Goal: Book appointment/travel/reservation

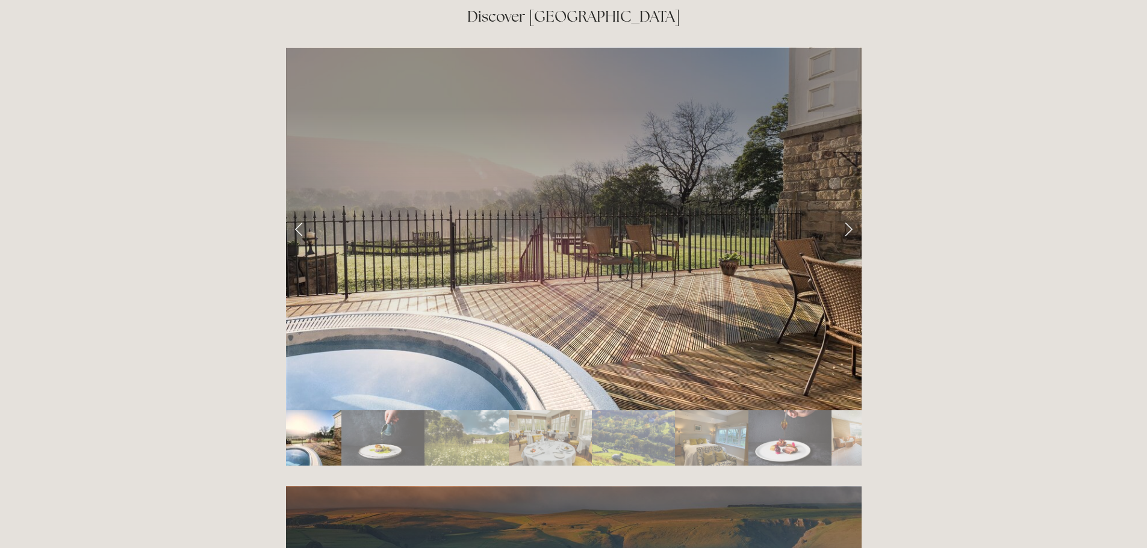
scroll to position [2047, 0]
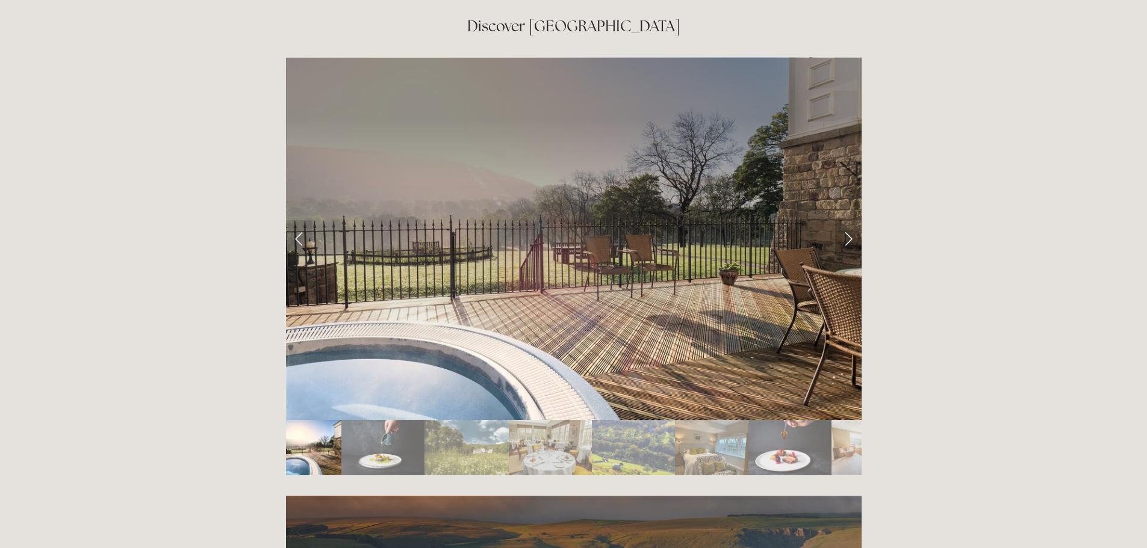
click at [849, 220] on link "Next Slide" at bounding box center [848, 238] width 26 height 36
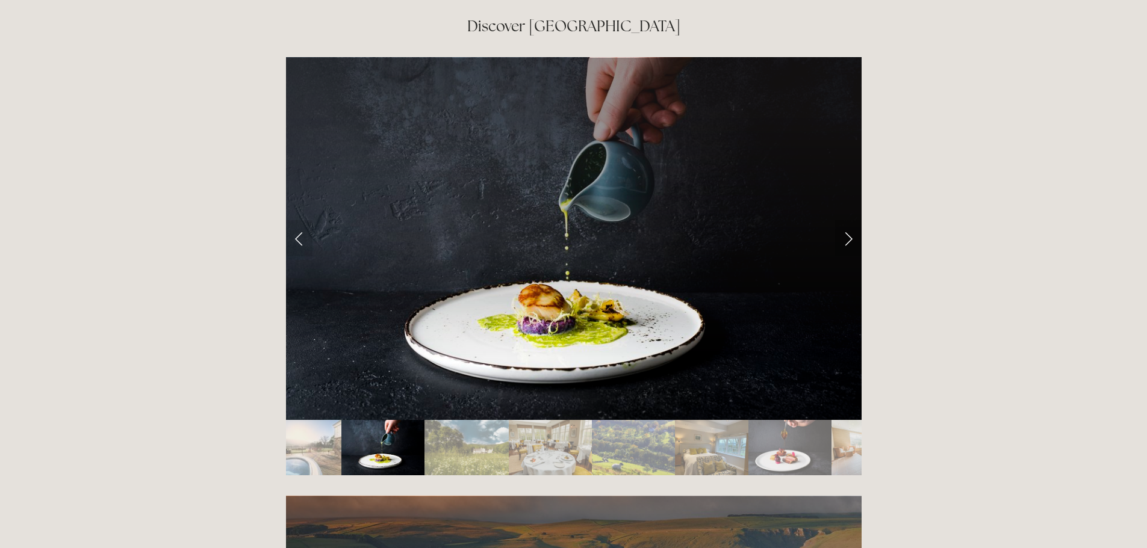
click at [848, 220] on link "Next Slide" at bounding box center [848, 238] width 26 height 36
click at [851, 220] on link "Next Slide" at bounding box center [848, 238] width 26 height 36
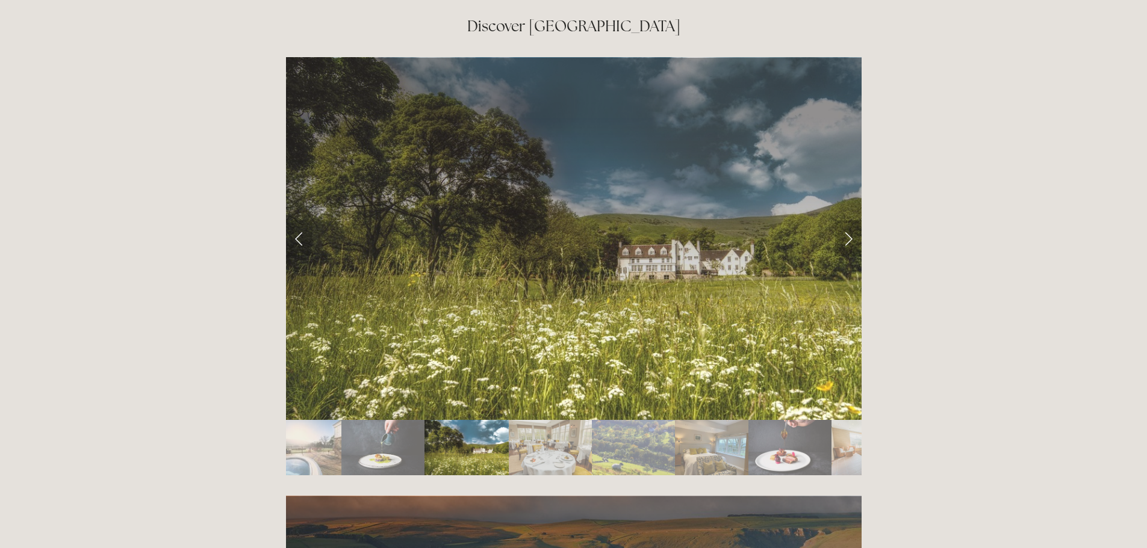
click at [851, 220] on link "Next Slide" at bounding box center [848, 238] width 26 height 36
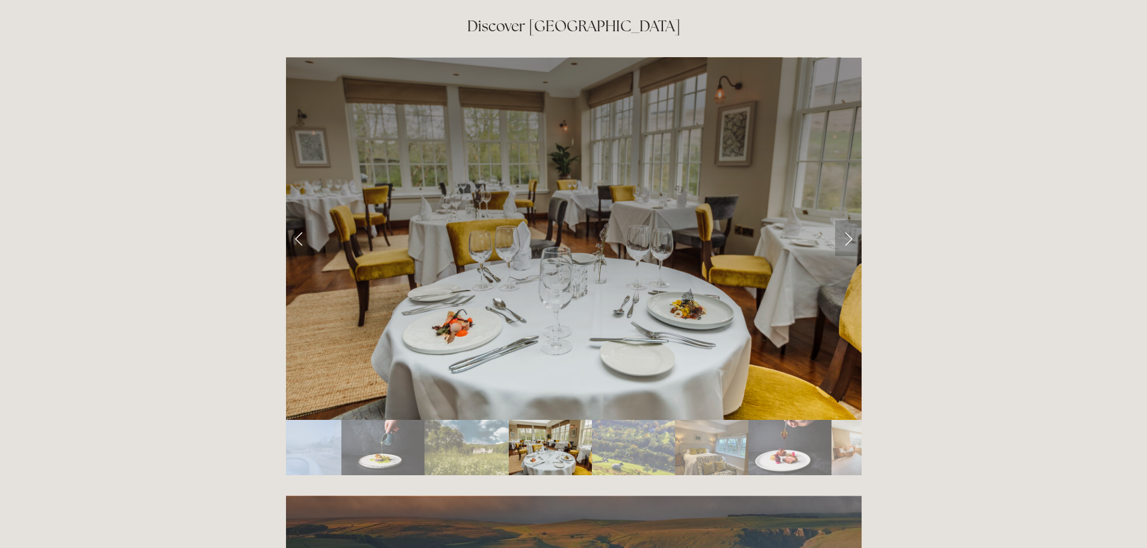
click at [851, 220] on link "Next Slide" at bounding box center [848, 238] width 26 height 36
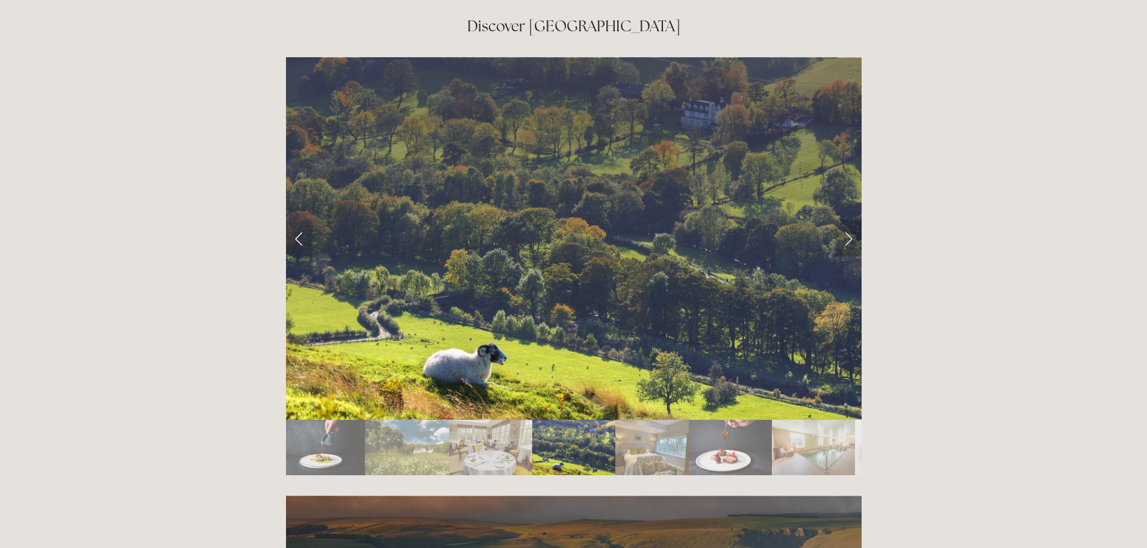
click at [851, 220] on link "Next Slide" at bounding box center [848, 238] width 26 height 36
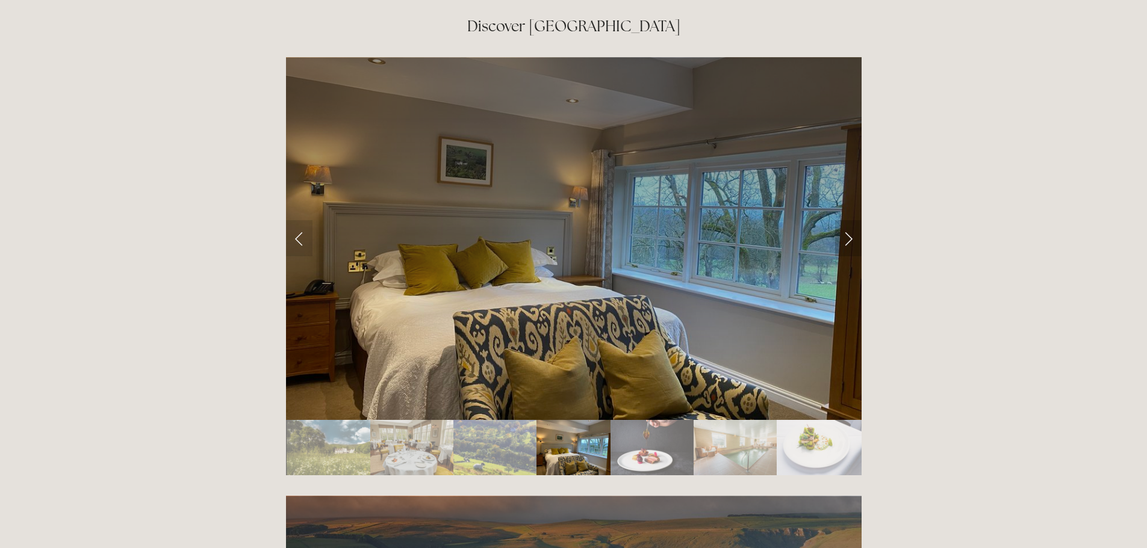
click at [851, 220] on link "Next Slide" at bounding box center [848, 238] width 26 height 36
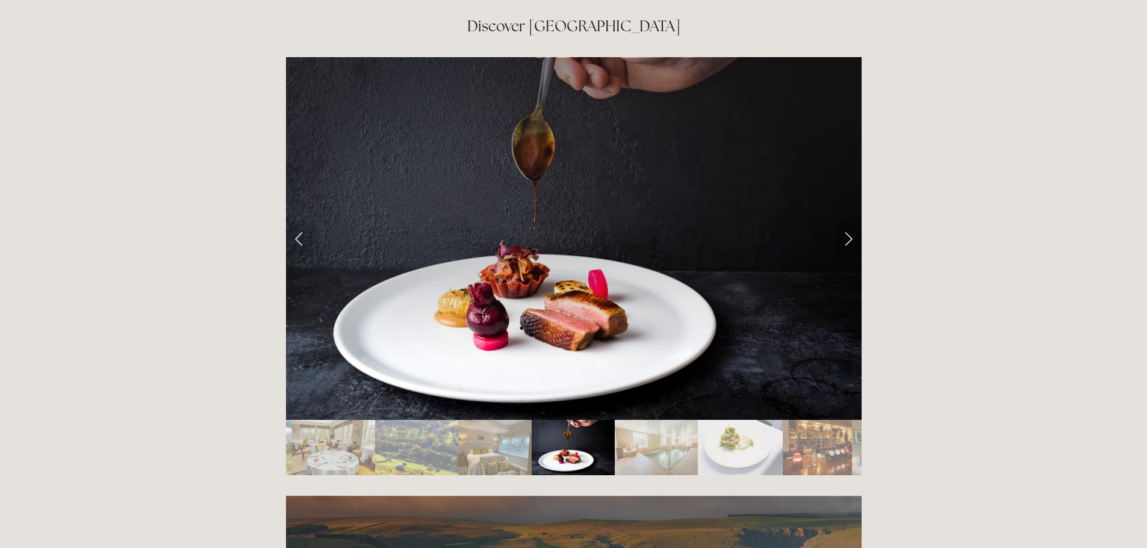
click at [851, 220] on link "Next Slide" at bounding box center [848, 238] width 26 height 36
click at [848, 220] on link "Next Slide" at bounding box center [848, 238] width 26 height 36
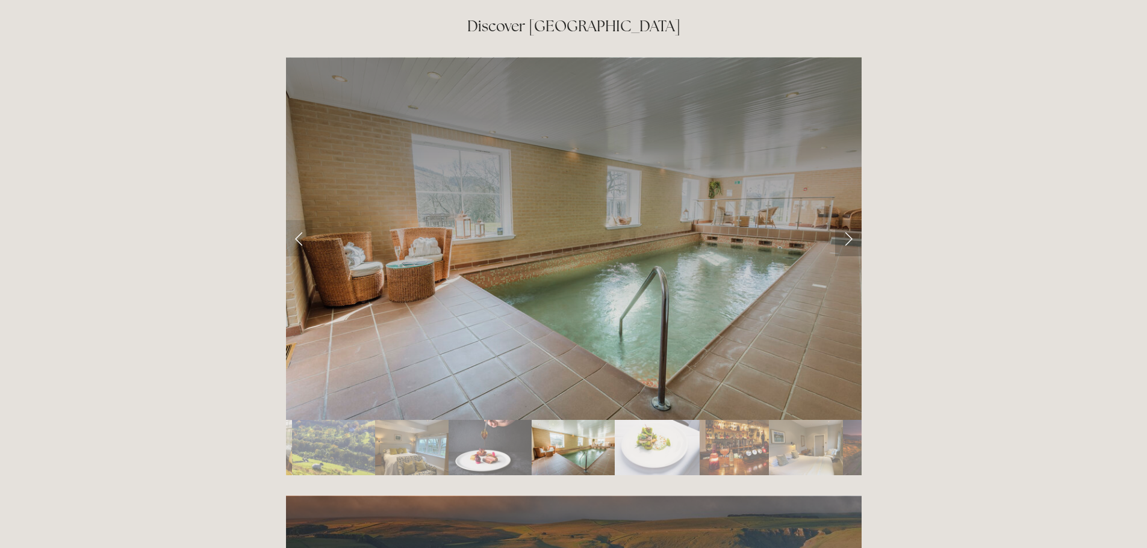
click at [848, 220] on link "Next Slide" at bounding box center [848, 238] width 26 height 36
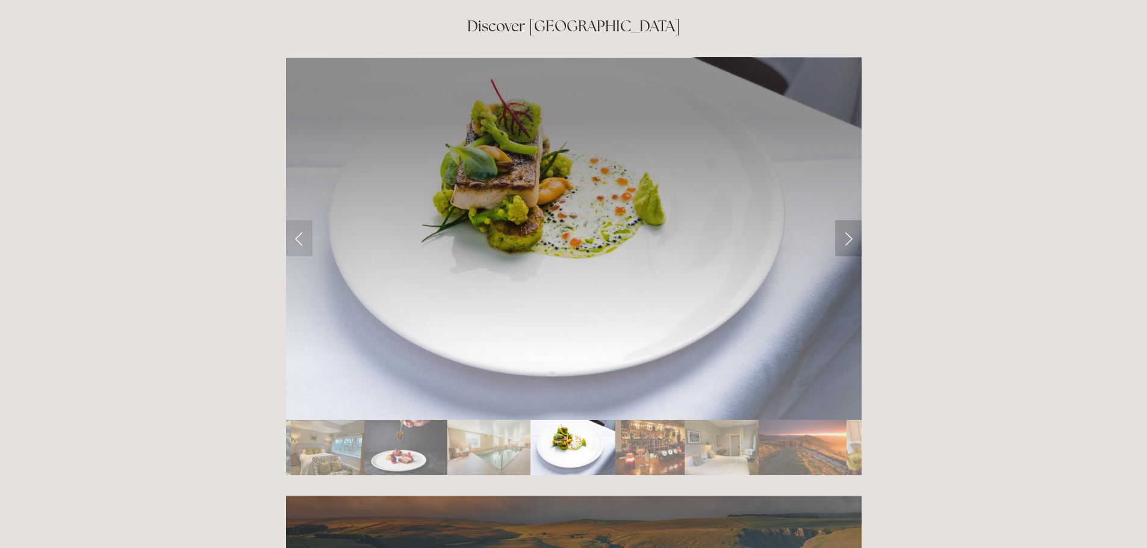
click at [848, 220] on link "Next Slide" at bounding box center [848, 238] width 26 height 36
click at [845, 220] on link "Next Slide" at bounding box center [848, 238] width 26 height 36
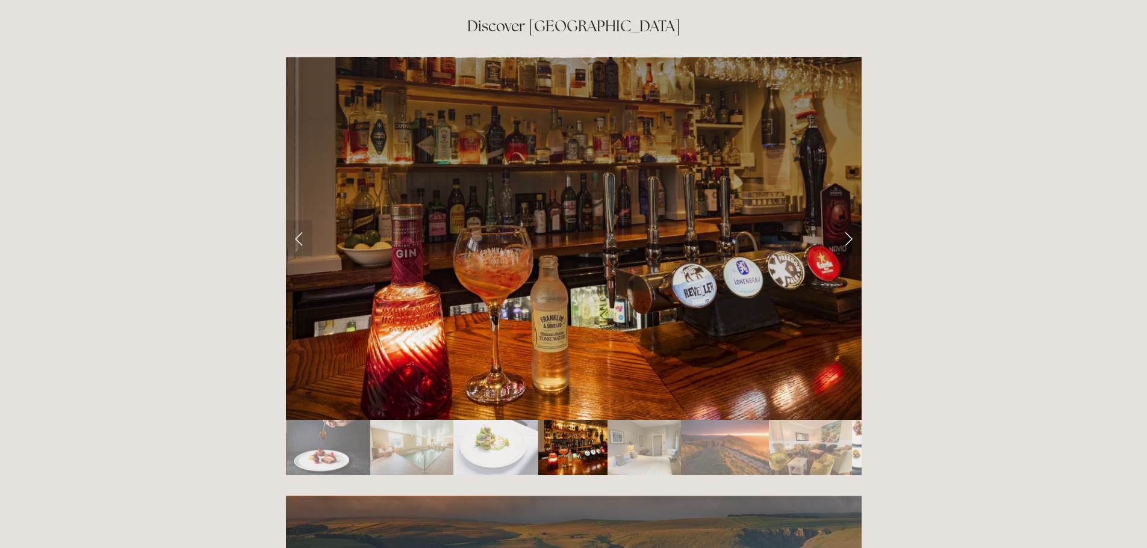
click at [845, 220] on link "Next Slide" at bounding box center [848, 238] width 26 height 36
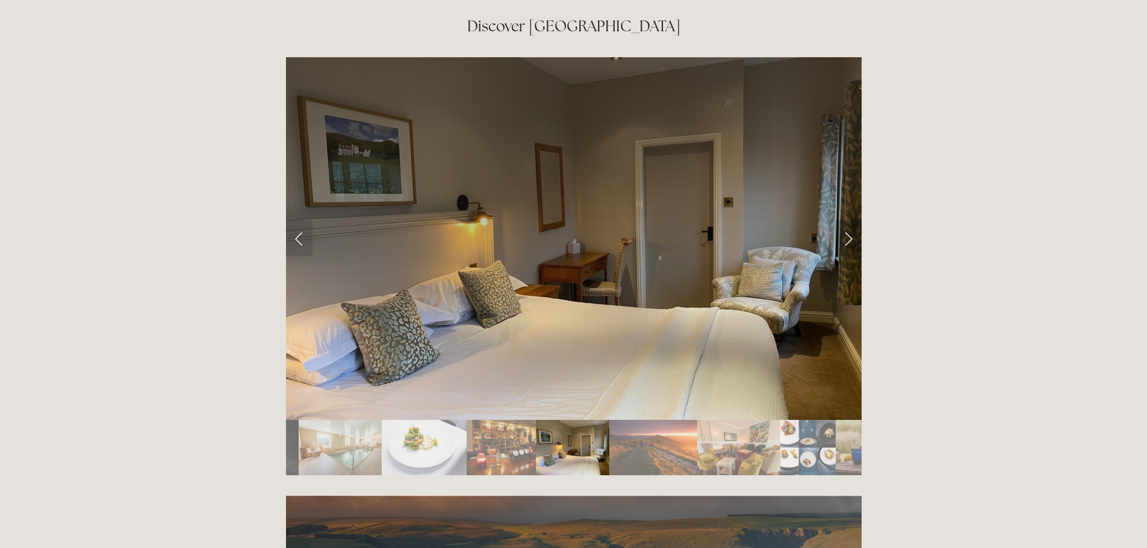
click at [845, 220] on link "Next Slide" at bounding box center [848, 238] width 26 height 36
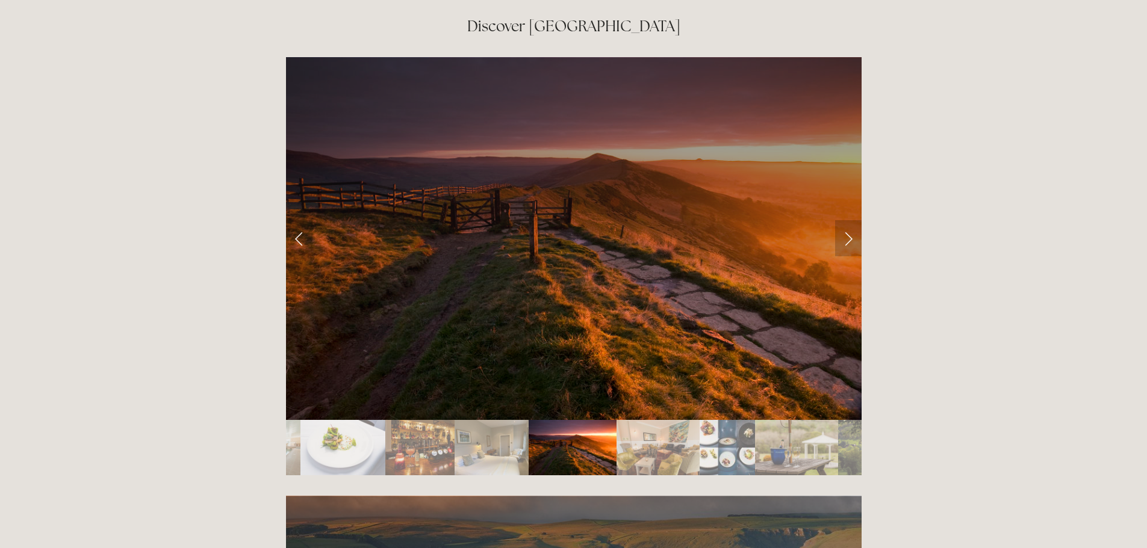
click at [845, 220] on link "Next Slide" at bounding box center [848, 238] width 26 height 36
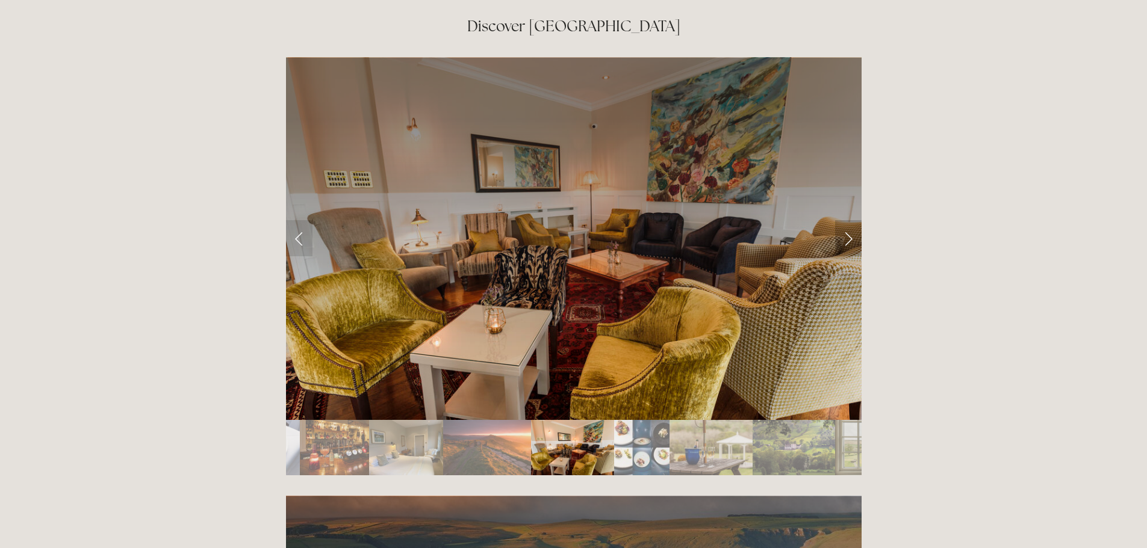
click at [845, 220] on link "Next Slide" at bounding box center [848, 238] width 26 height 36
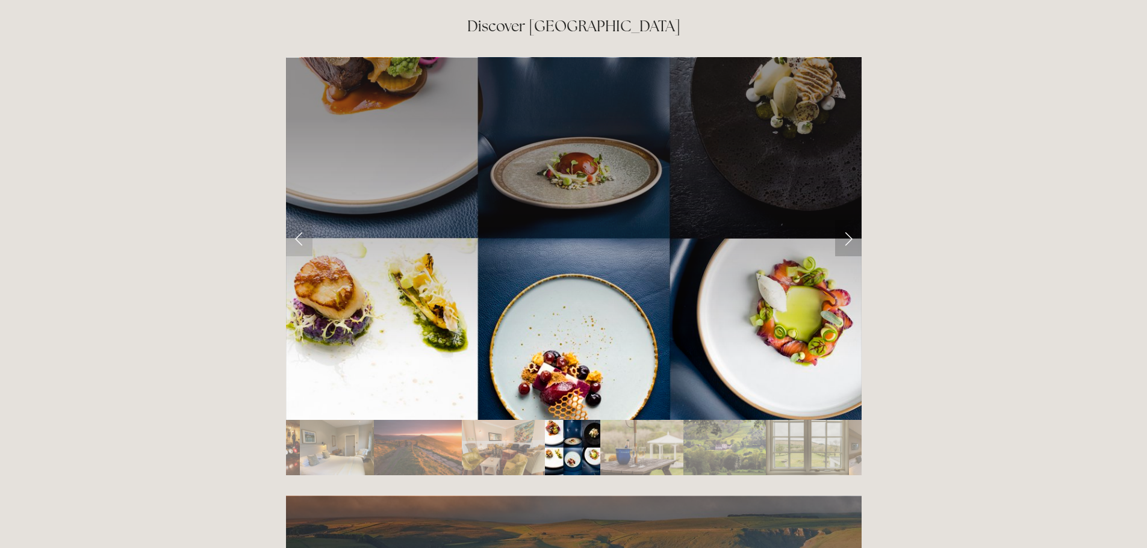
click at [845, 220] on link "Next Slide" at bounding box center [848, 238] width 26 height 36
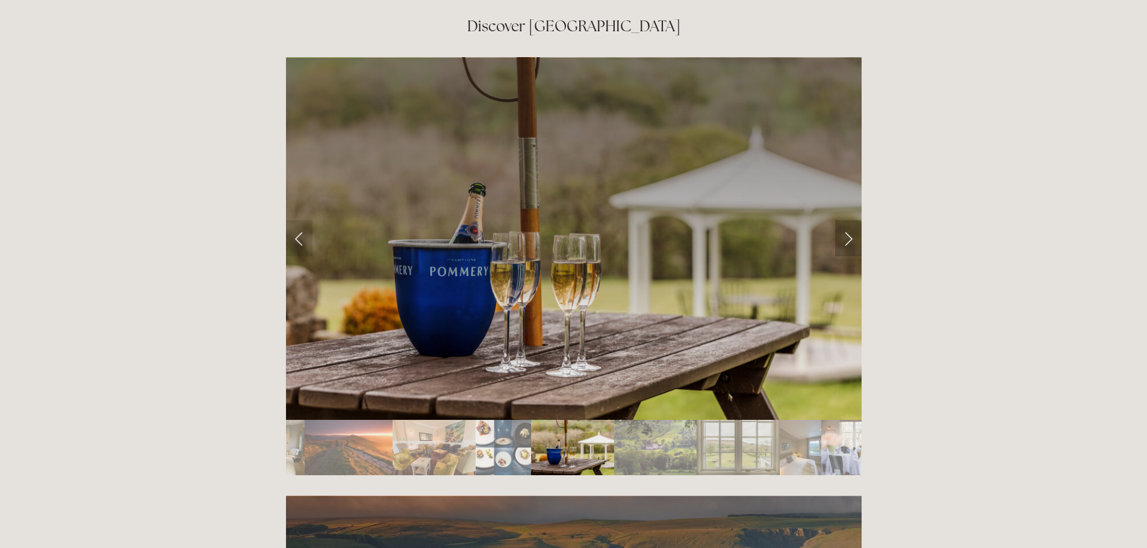
click at [845, 220] on link "Next Slide" at bounding box center [848, 238] width 26 height 36
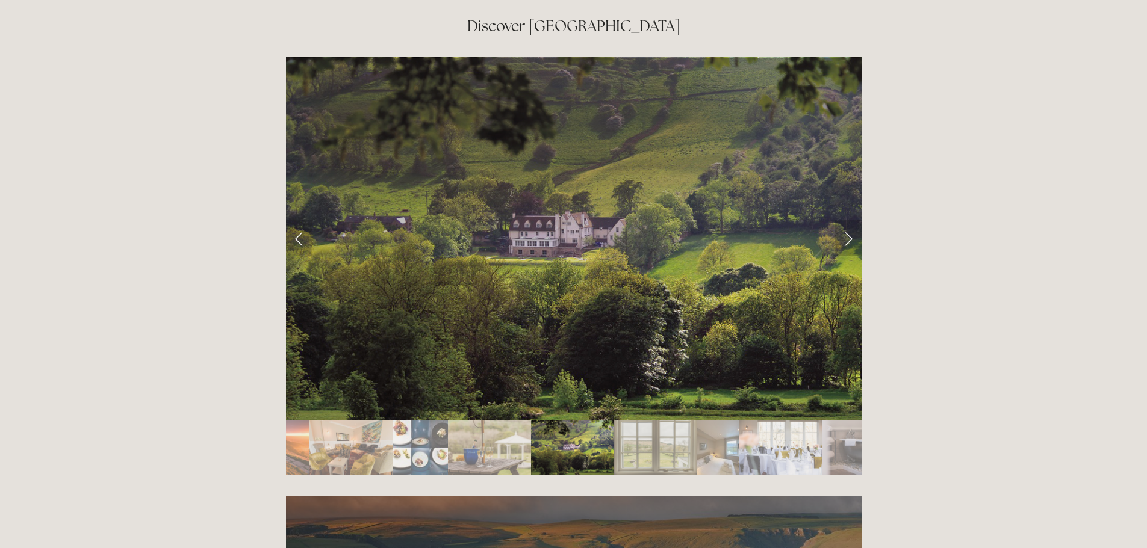
click at [845, 220] on link "Next Slide" at bounding box center [848, 238] width 26 height 36
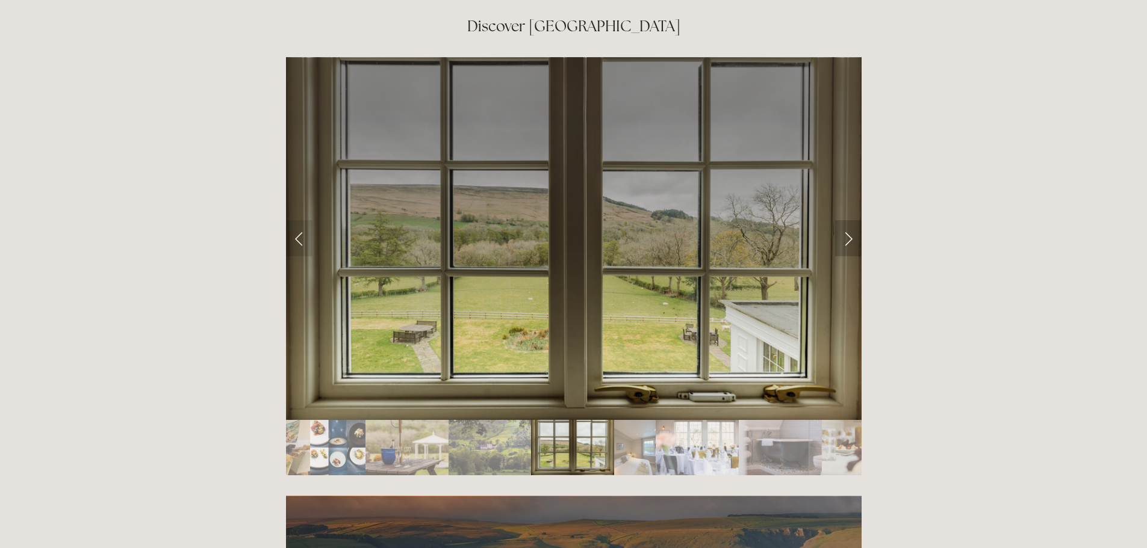
click at [845, 220] on link "Next Slide" at bounding box center [848, 238] width 26 height 36
click at [847, 220] on link "Next Slide" at bounding box center [848, 238] width 26 height 36
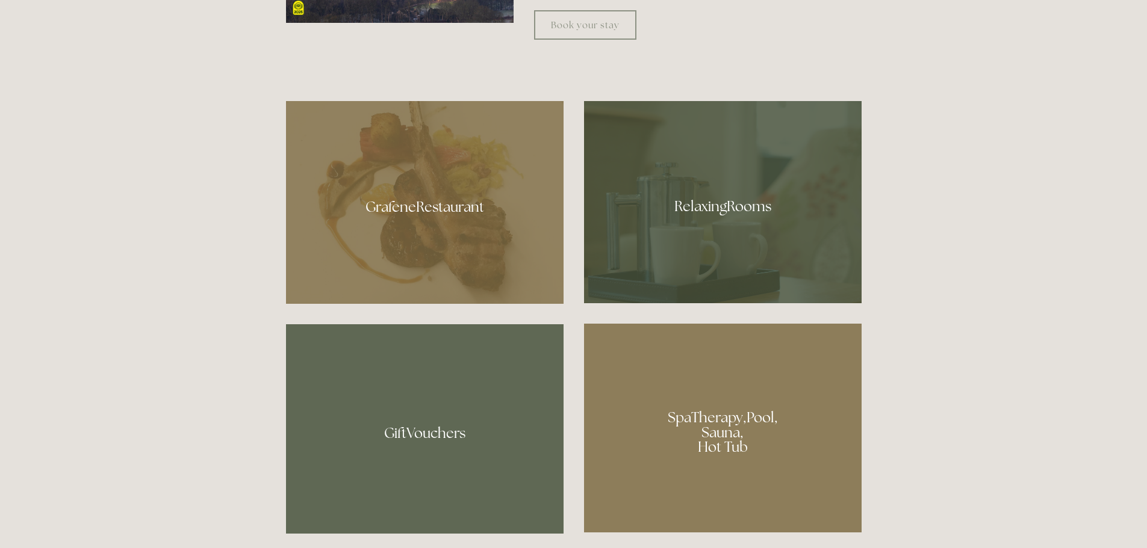
scroll to position [741, 0]
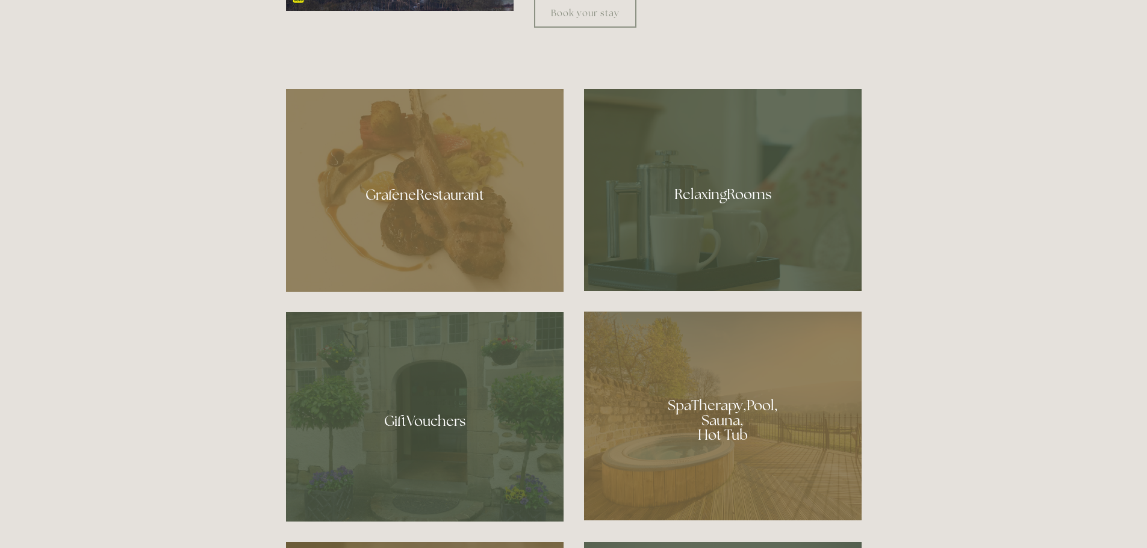
click at [721, 410] on div at bounding box center [723, 416] width 278 height 209
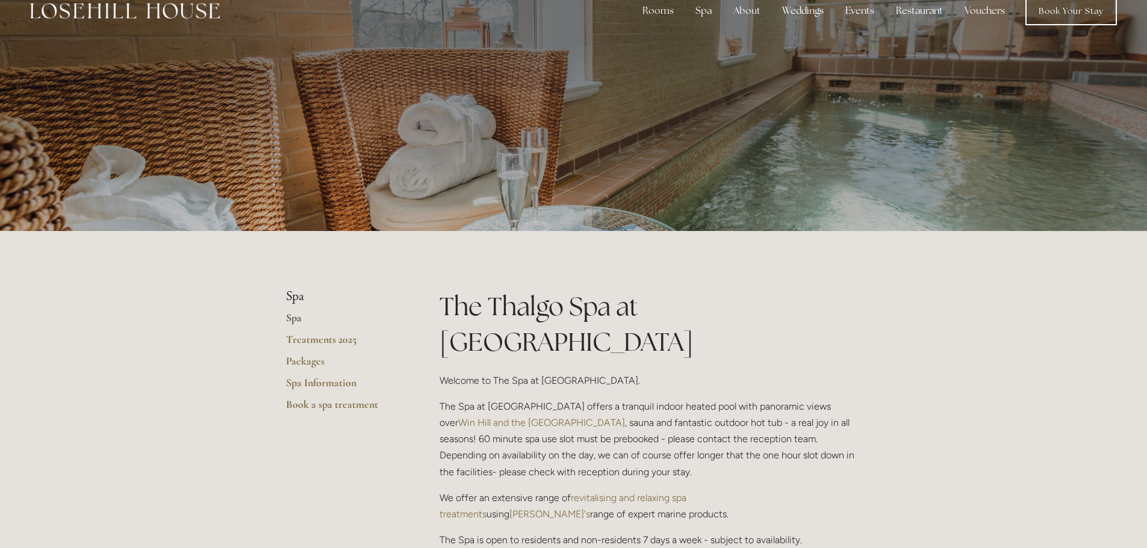
scroll to position [60, 0]
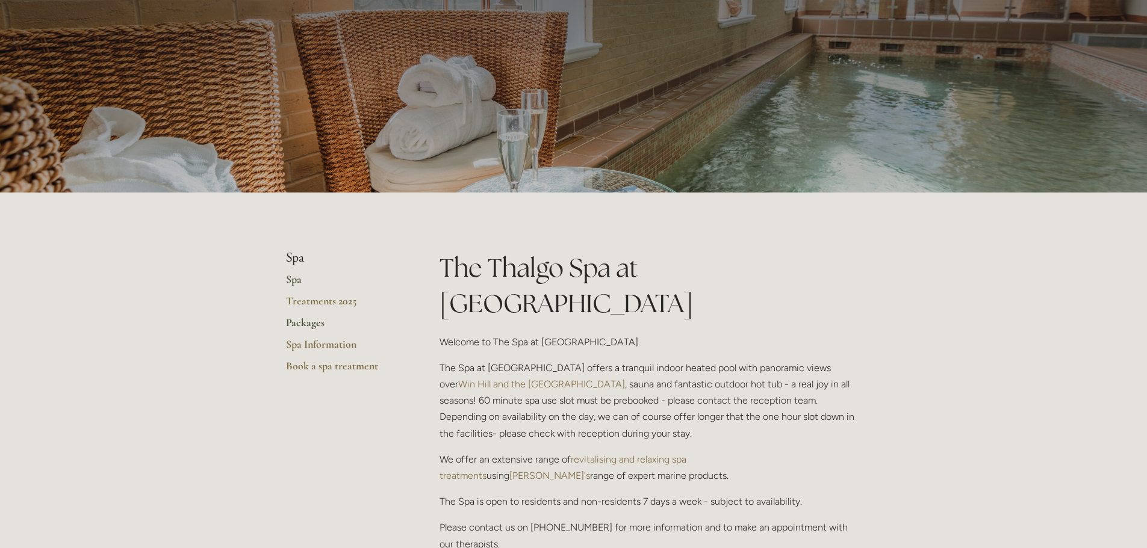
click at [314, 324] on link "Packages" at bounding box center [343, 327] width 115 height 22
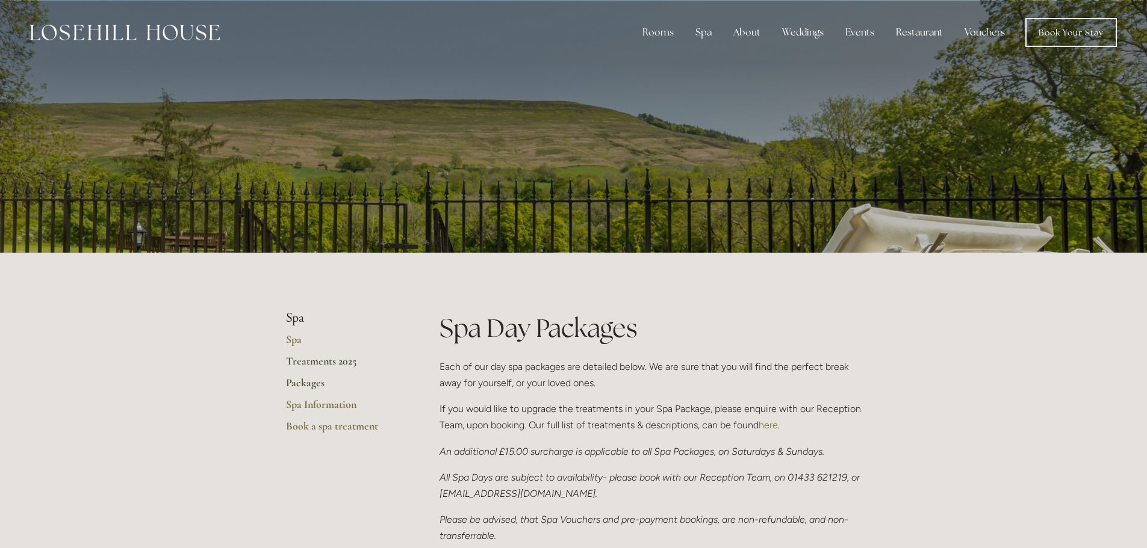
click at [303, 365] on link "Treatments 2025" at bounding box center [343, 366] width 115 height 22
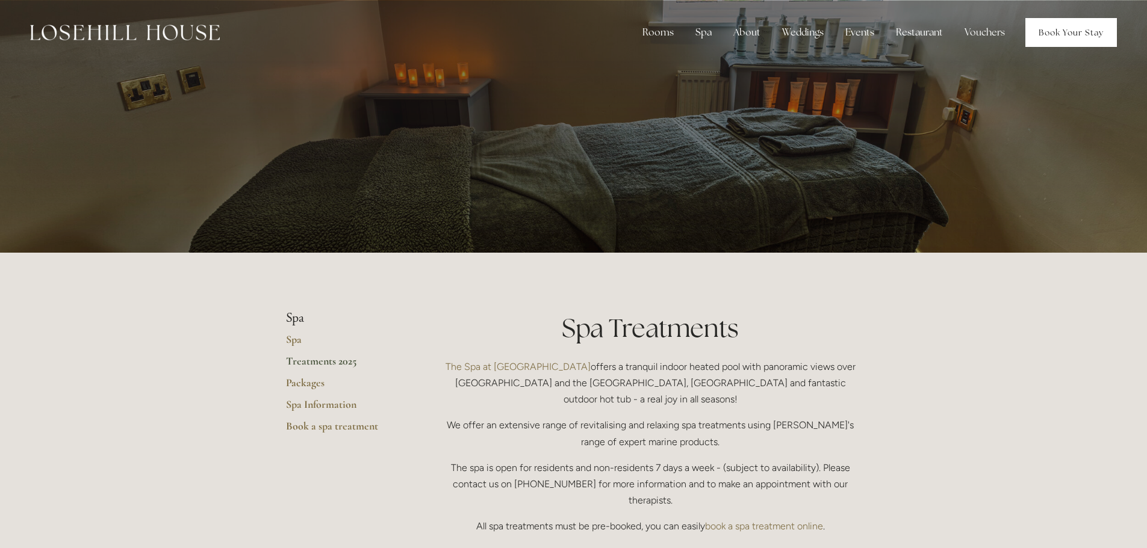
click at [1041, 29] on link "Book Your Stay" at bounding box center [1071, 32] width 92 height 29
